Goal: Find contact information: Find contact information

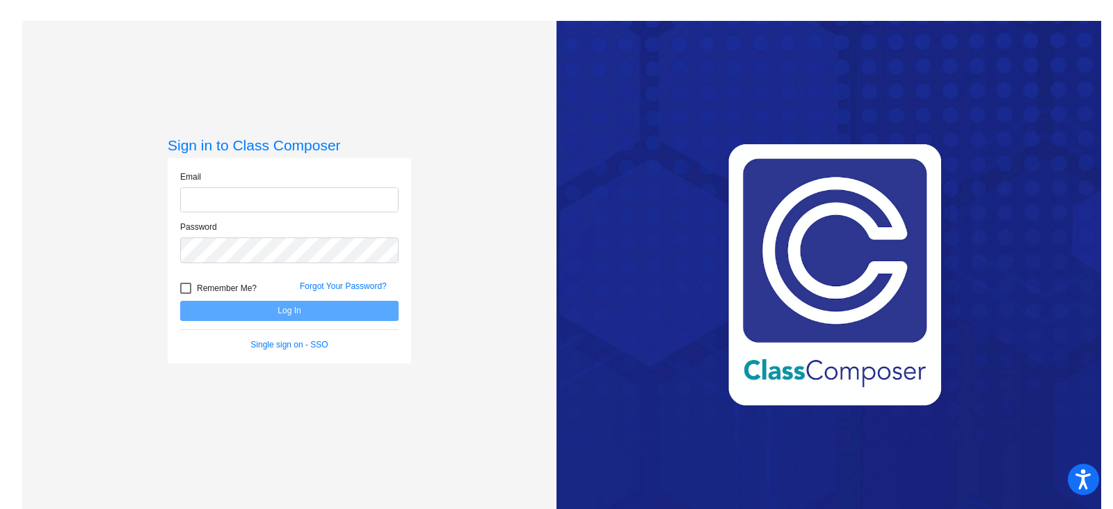
type input "[PERSON_NAME][EMAIL_ADDRESS][PERSON_NAME][DOMAIN_NAME]"
click at [295, 315] on button "Log In" at bounding box center [289, 311] width 218 height 20
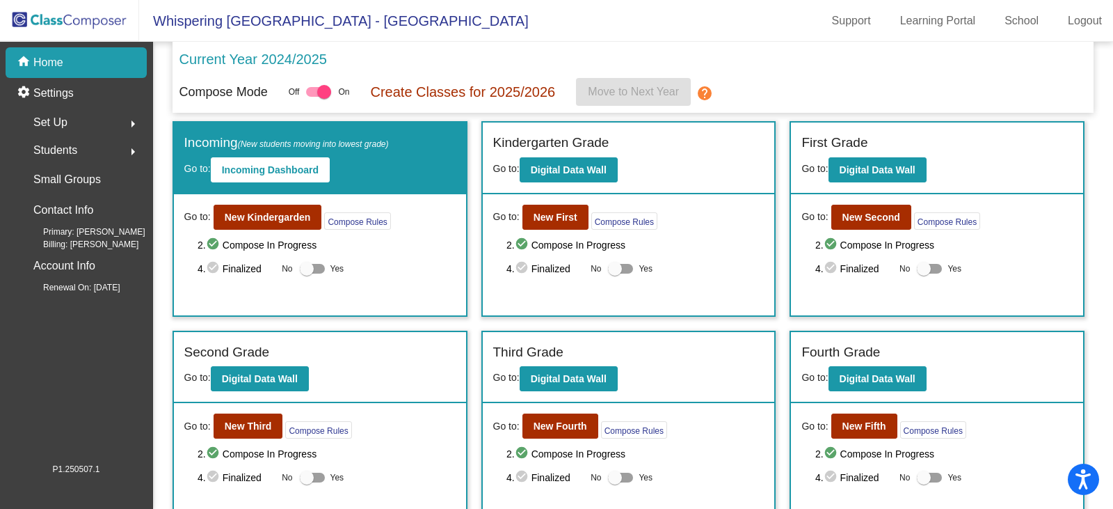
click at [134, 142] on button "arrow_right" at bounding box center [133, 150] width 28 height 28
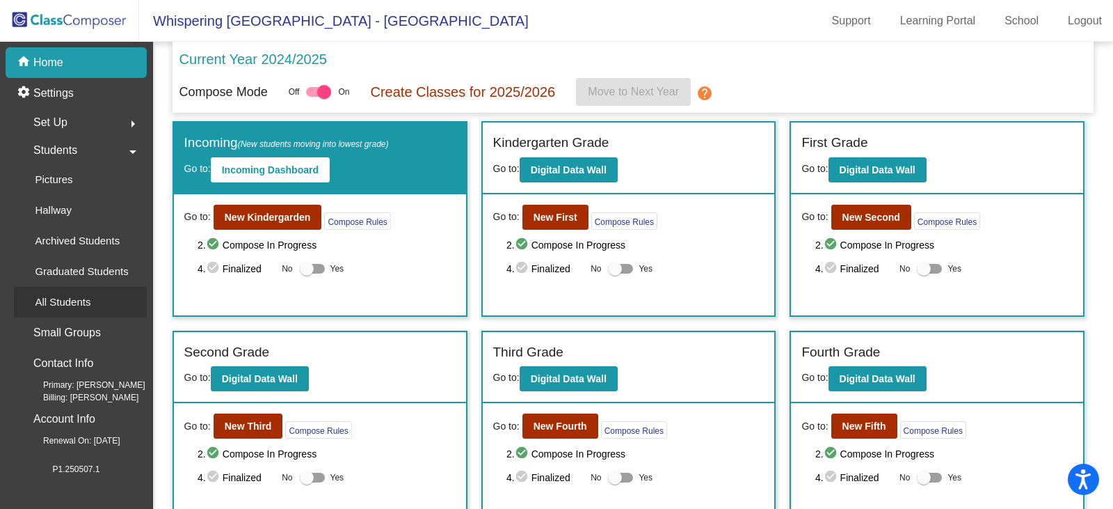
click at [58, 303] on p "All Students" at bounding box center [63, 302] width 56 height 17
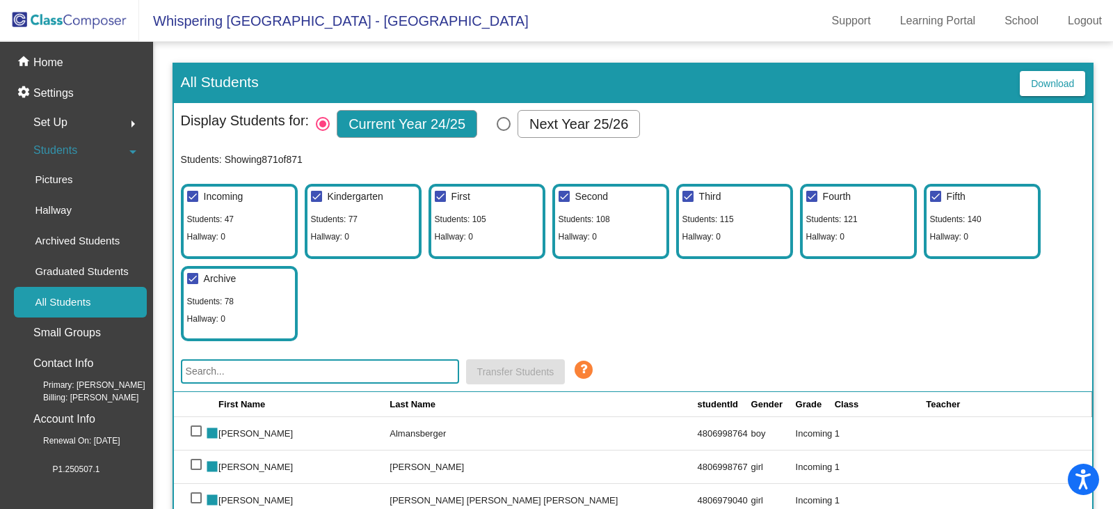
drag, startPoint x: 508, startPoint y: 122, endPoint x: 1105, endPoint y: 317, distance: 628.8
click at [508, 122] on div "Select Columns" at bounding box center [504, 124] width 14 height 14
click at [504, 131] on input "Next Year 25/26" at bounding box center [503, 131] width 1 height 1
radio input "true"
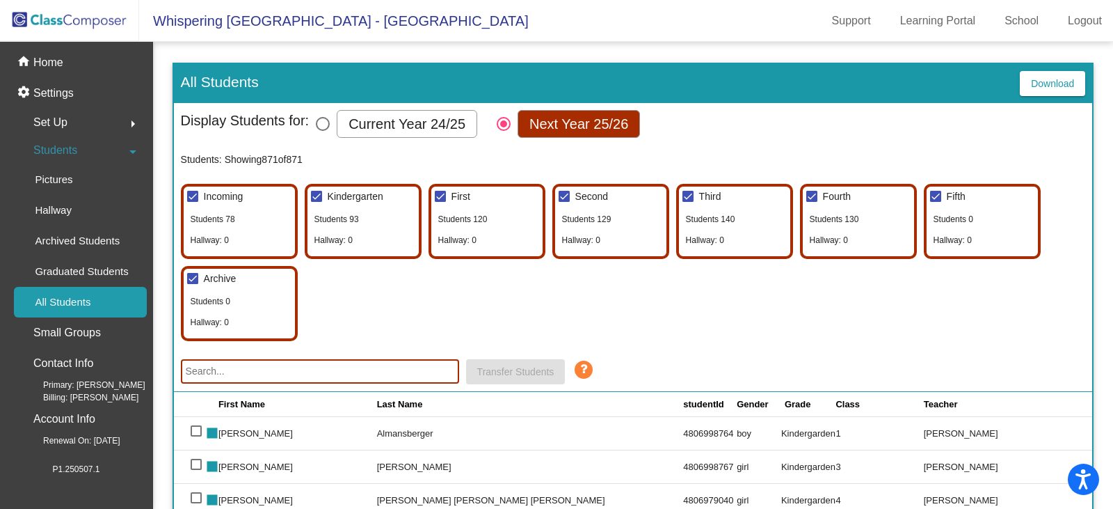
click at [219, 370] on input "text" at bounding box center [320, 371] width 278 height 24
paste input "Dear Parents and Guardians, I’m so excited to welcome your child to W.O.W. TV, …"
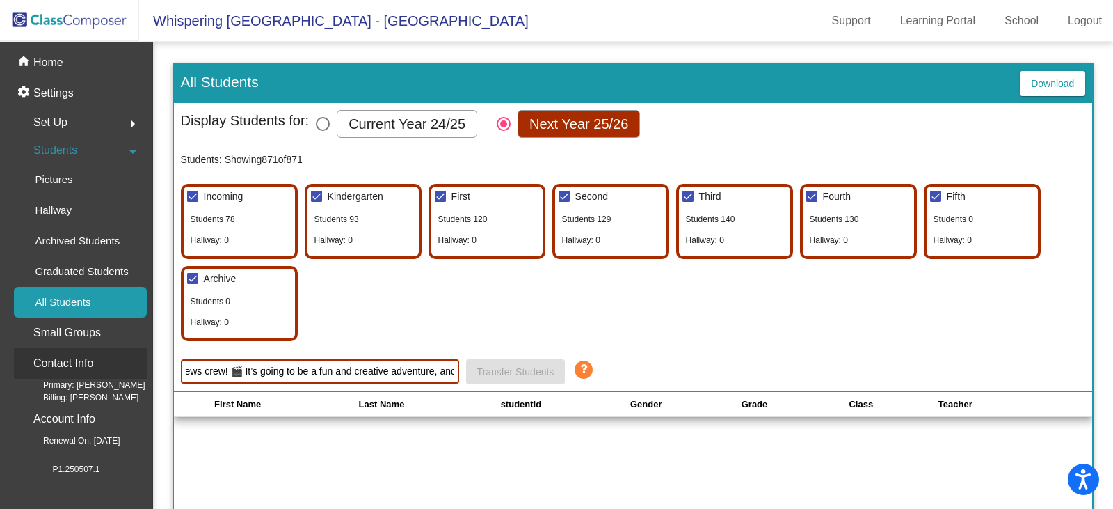
drag, startPoint x: 453, startPoint y: 372, endPoint x: 145, endPoint y: 352, distance: 308.2
click at [145, 352] on mat-sidenav-container "home Home settings Settings Set Up arrow_right Students arrow_drop_down Picture…" at bounding box center [556, 275] width 1113 height 467
type input "Dear Parents and Guardians, I’m so excited to welcome your child to W.O.W. TV, …"
drag, startPoint x: 145, startPoint y: 352, endPoint x: 131, endPoint y: 352, distance: 14.6
click at [131, 352] on div "Contact Info" at bounding box center [80, 363] width 133 height 31
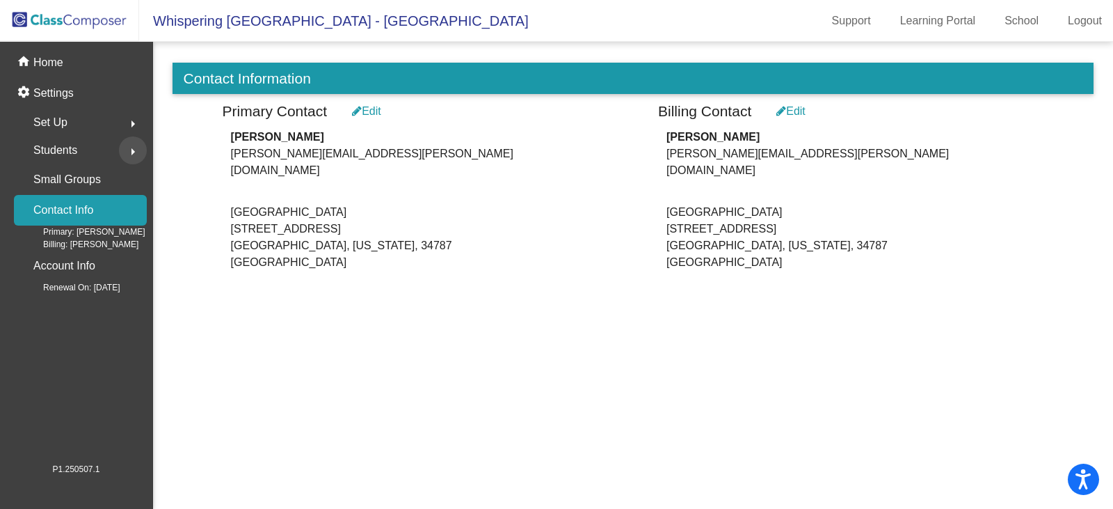
click at [134, 146] on mat-icon "arrow_right" at bounding box center [133, 151] width 17 height 17
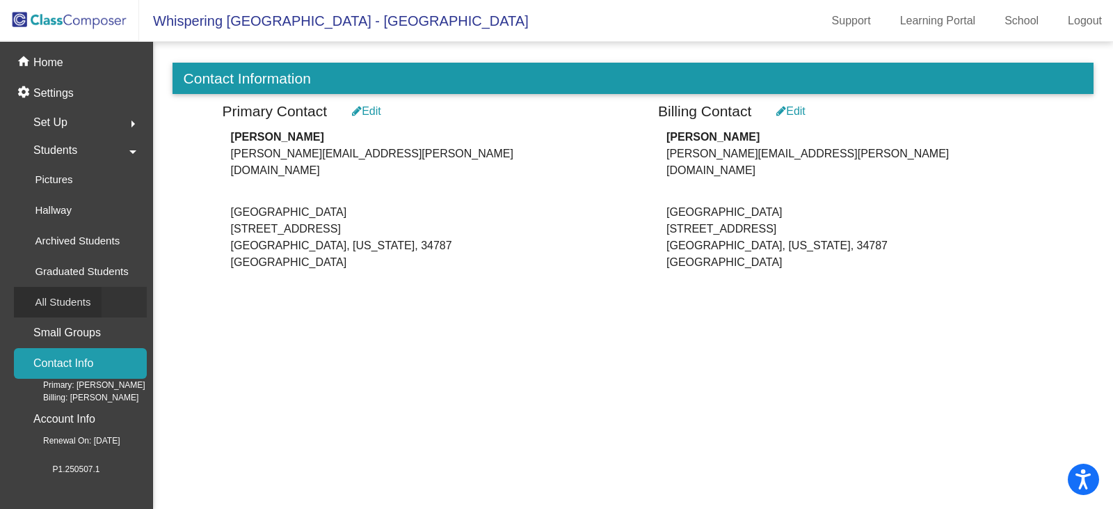
click at [52, 300] on p "All Students" at bounding box center [63, 302] width 56 height 17
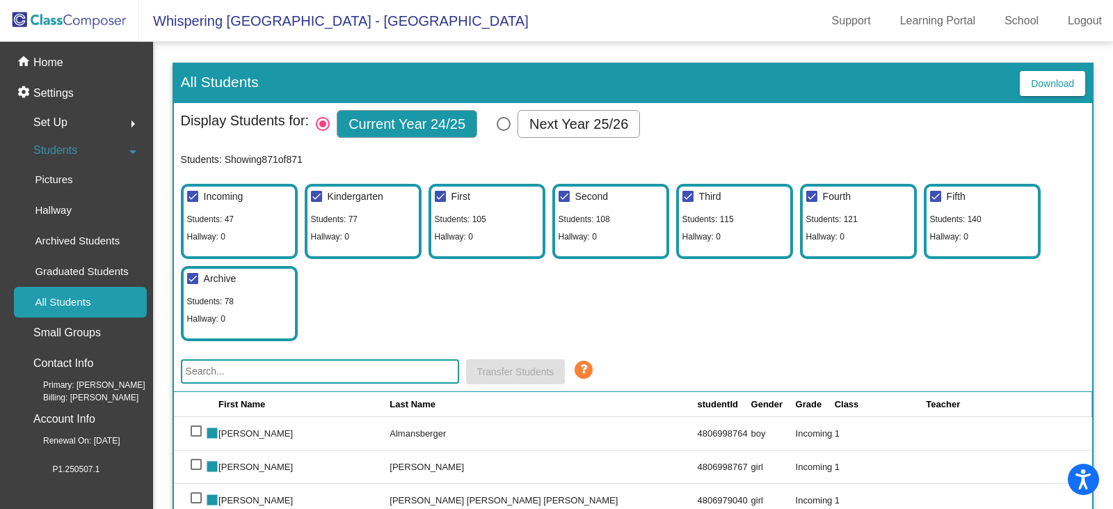
click at [503, 122] on div "Select Columns" at bounding box center [504, 124] width 14 height 14
click at [503, 131] on input "Next Year 25/26" at bounding box center [503, 131] width 1 height 1
radio input "true"
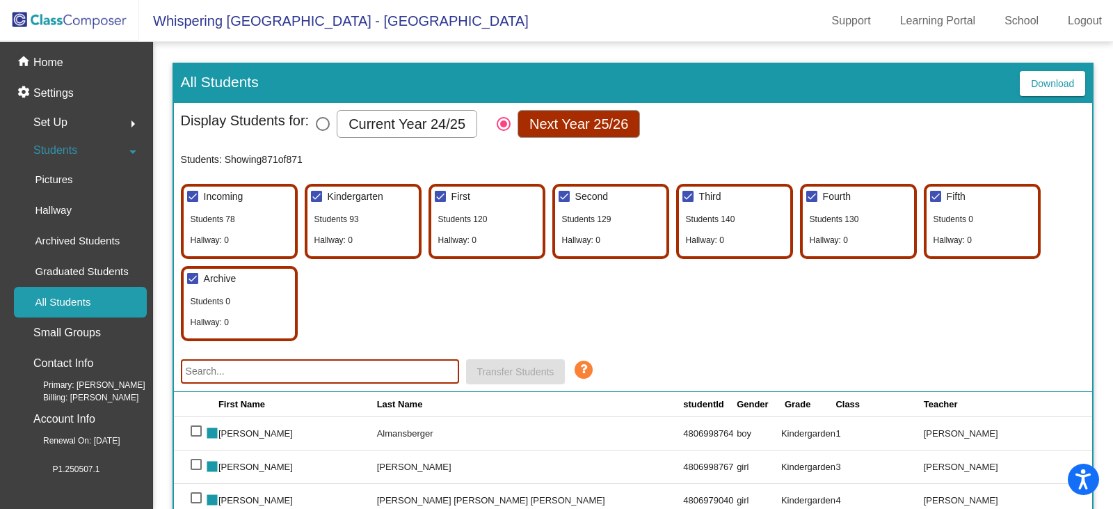
click at [227, 369] on input "text" at bounding box center [320, 371] width 278 height 24
paste input "4806906118"
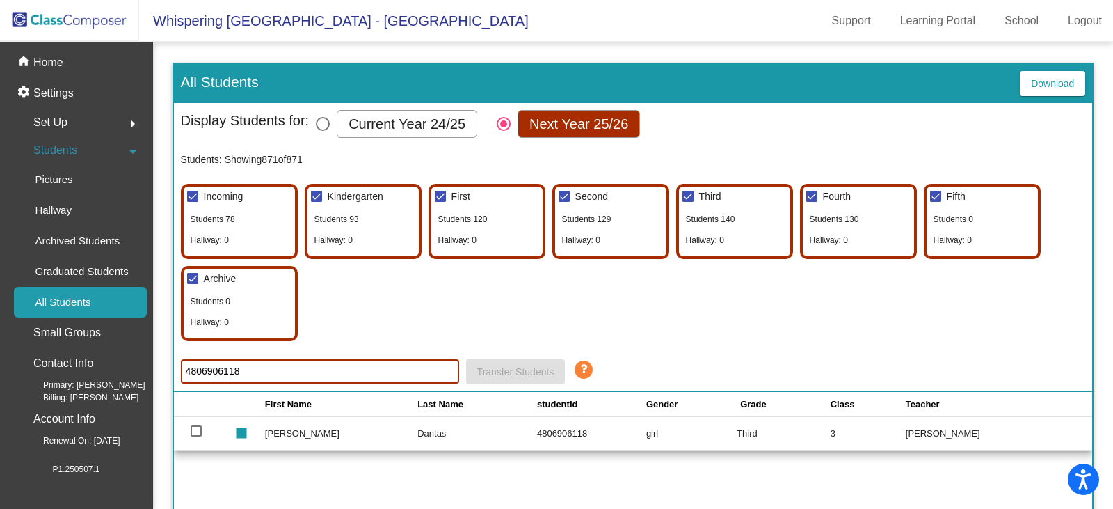
type input "4806906118"
drag, startPoint x: 410, startPoint y: 371, endPoint x: 43, endPoint y: 353, distance: 367.1
click at [43, 353] on mat-sidenav-container "home Home settings Settings Set Up arrow_right Students arrow_drop_down Picture…" at bounding box center [556, 275] width 1113 height 467
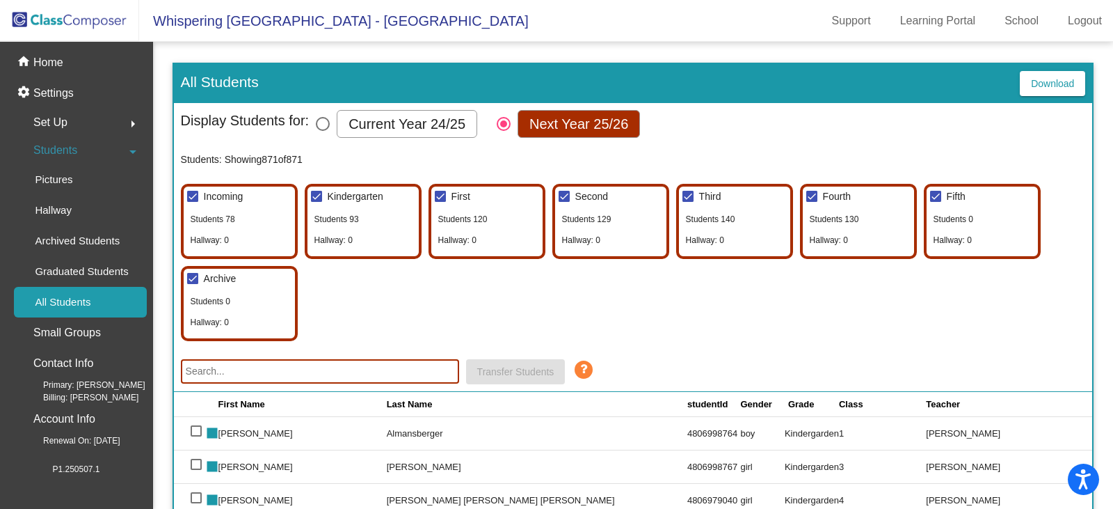
paste input "4806861694"
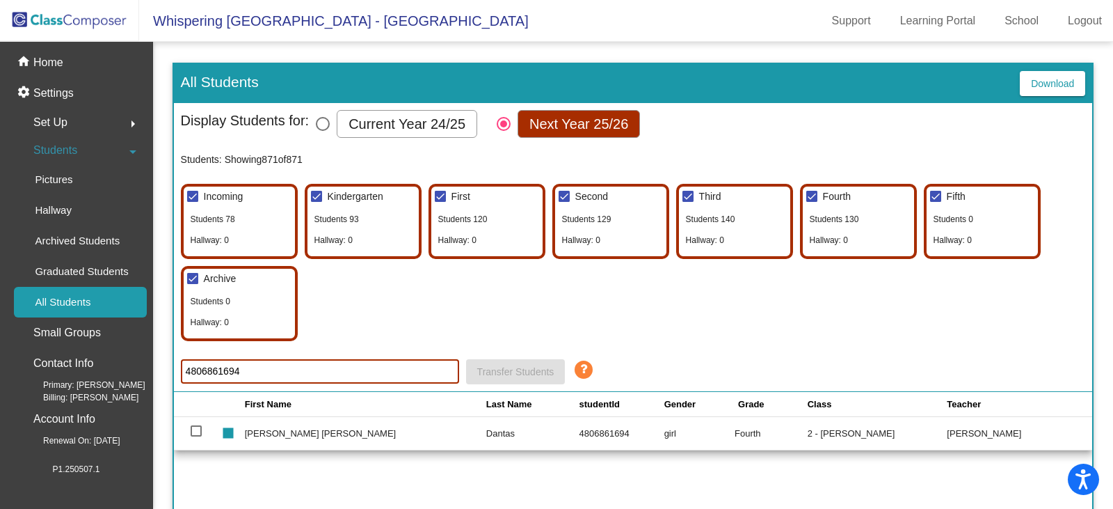
type input "4806861694"
click at [51, 58] on p "Home" at bounding box center [48, 62] width 30 height 17
